Goal: Obtain resource: Obtain resource

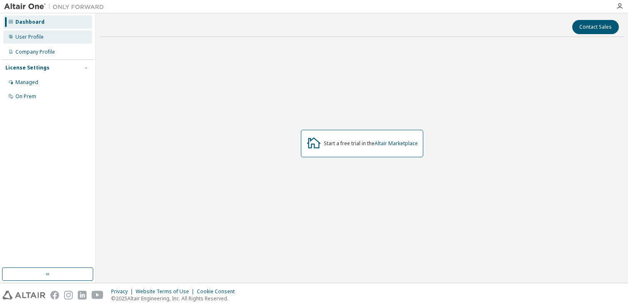
click at [52, 38] on div "User Profile" at bounding box center [47, 36] width 89 height 13
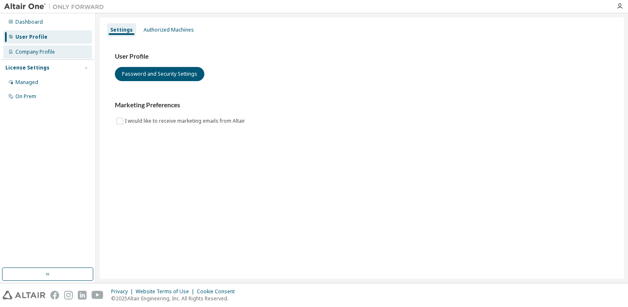
click at [21, 52] on div "Company Profile" at bounding box center [35, 52] width 40 height 7
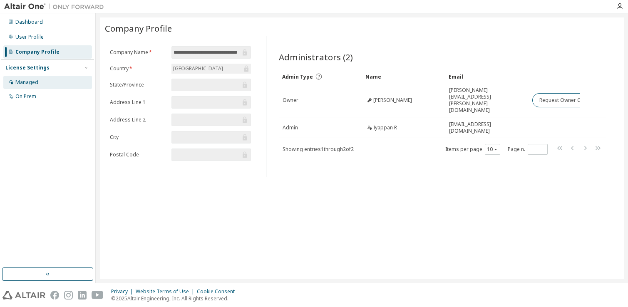
click at [35, 84] on div "Managed" at bounding box center [26, 82] width 23 height 7
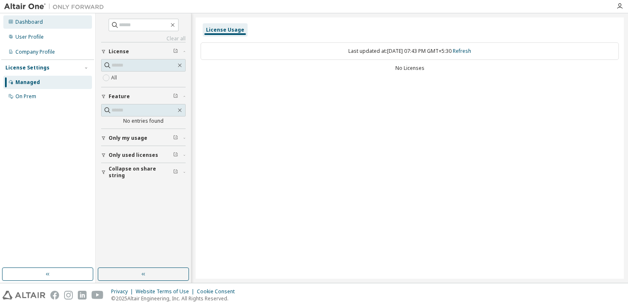
click at [52, 22] on div "Dashboard" at bounding box center [47, 21] width 89 height 13
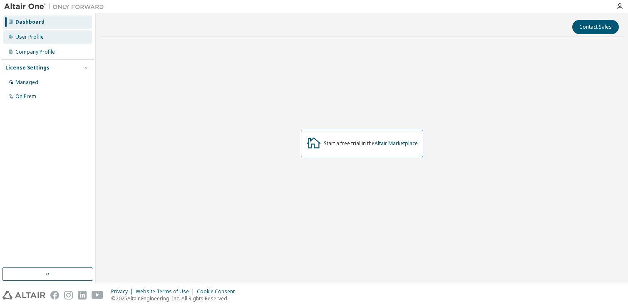
click at [52, 39] on div "User Profile" at bounding box center [47, 36] width 89 height 13
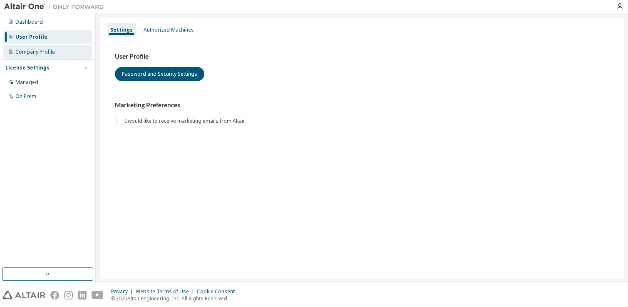
click at [49, 51] on div "Company Profile" at bounding box center [35, 52] width 40 height 7
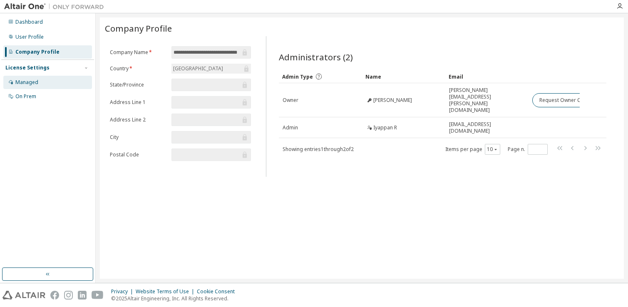
click at [49, 83] on div "Managed" at bounding box center [47, 82] width 89 height 13
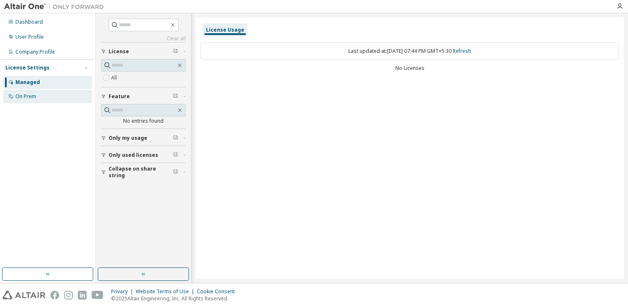
click at [46, 96] on div "On Prem" at bounding box center [47, 96] width 89 height 13
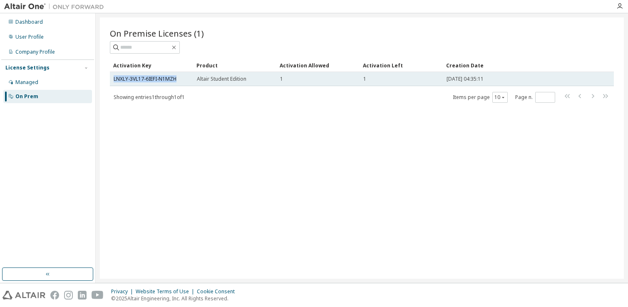
drag, startPoint x: 179, startPoint y: 77, endPoint x: 112, endPoint y: 80, distance: 67.5
click at [112, 80] on td "LNXLY-3VL17-6IEFI-N1MZH" at bounding box center [151, 79] width 83 height 14
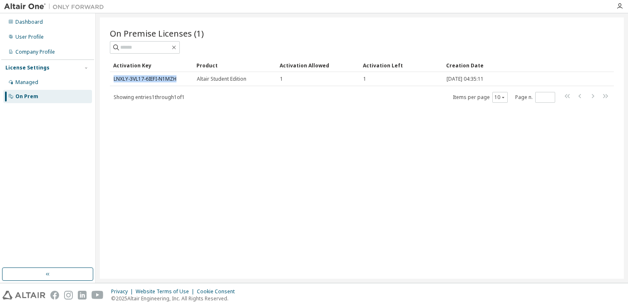
copy link "LNXLY-3VL17-6IEFI-N1MZH"
click at [171, 132] on div "On Premise Licenses (1) Clear Load Save Save As Field Operator Value Select fil…" at bounding box center [362, 147] width 524 height 261
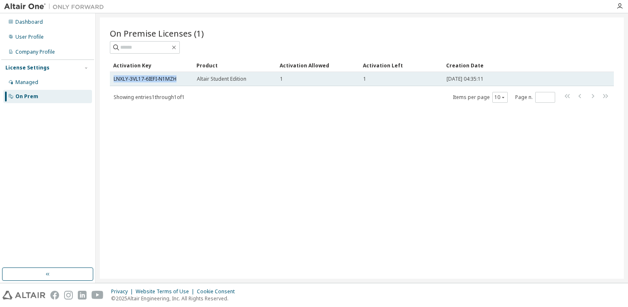
drag, startPoint x: 182, startPoint y: 81, endPoint x: 117, endPoint y: 75, distance: 64.8
click at [117, 75] on td "LNXLY-3VL17-6IEFI-N1MZH" at bounding box center [151, 79] width 83 height 14
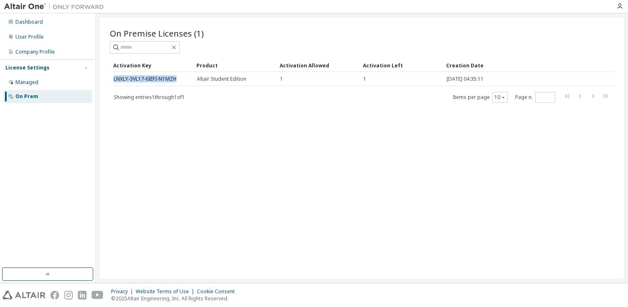
copy link "LNXLY-3VL17-6IEFI-N1MZH"
